Goal: Task Accomplishment & Management: Manage account settings

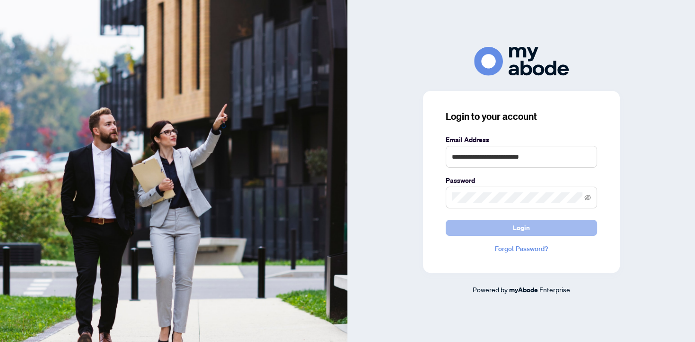
click at [489, 222] on button "Login" at bounding box center [521, 227] width 151 height 16
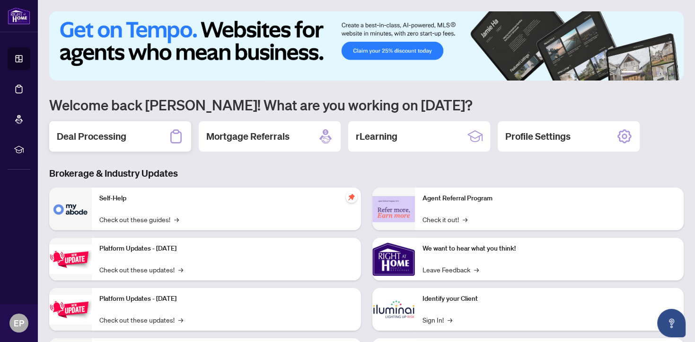
click at [128, 137] on div "Deal Processing" at bounding box center [120, 136] width 142 height 30
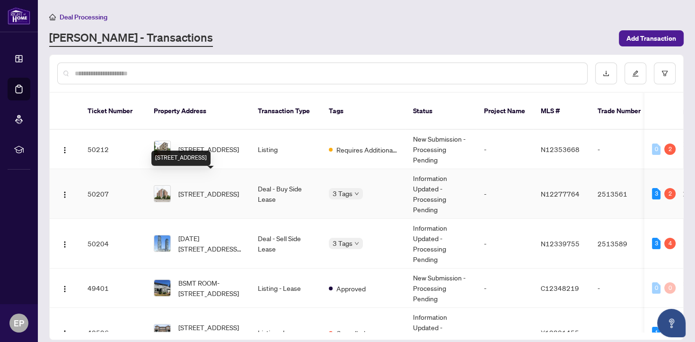
click at [194, 188] on span "[STREET_ADDRESS]" at bounding box center [208, 193] width 61 height 10
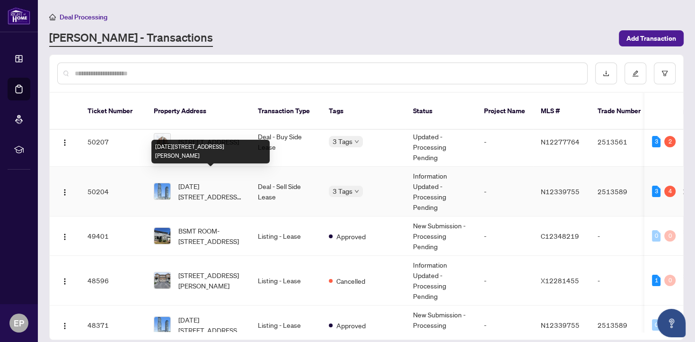
click at [217, 184] on span "1405-2910 Hwy 7 Rd, Vaughan, Ontario L4K 0H8, Canada" at bounding box center [210, 191] width 64 height 21
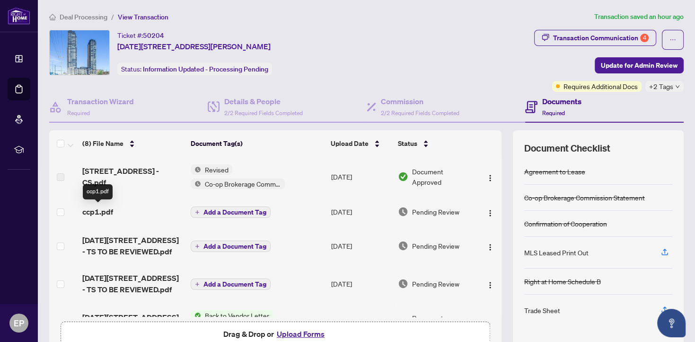
click at [110, 213] on span "ccp1.pdf" at bounding box center [97, 211] width 31 height 11
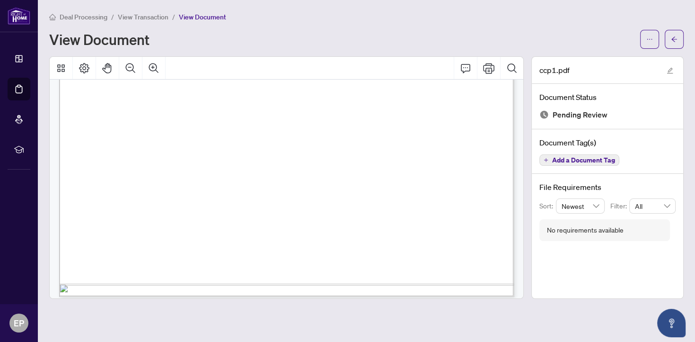
scroll to position [393, 0]
